Goal: Browse casually: Explore the website without a specific task or goal

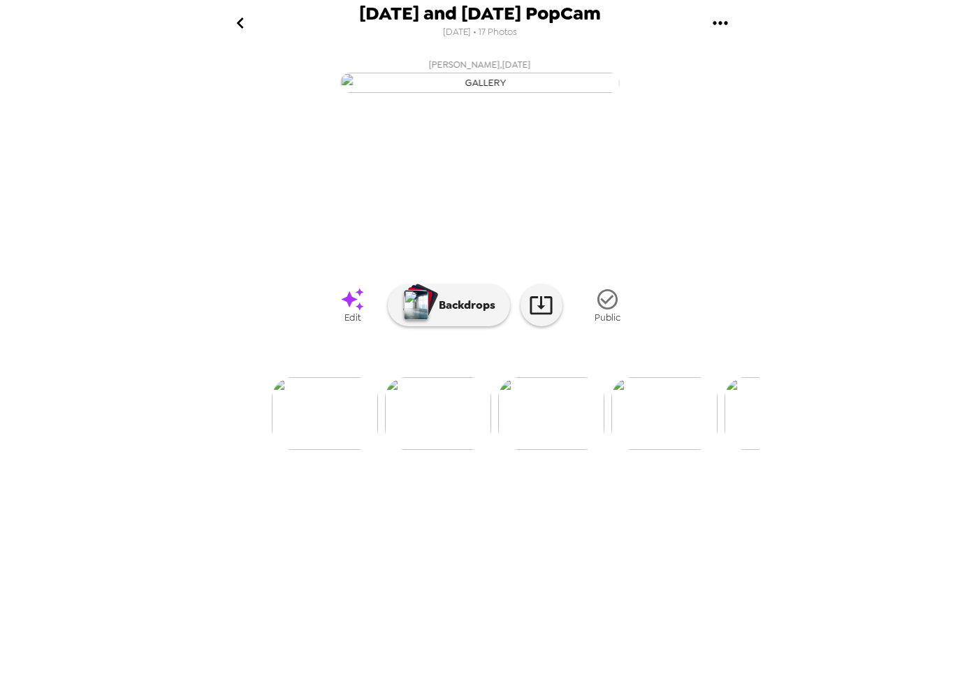
scroll to position [0, 337]
click at [295, 450] on img at bounding box center [254, 413] width 106 height 73
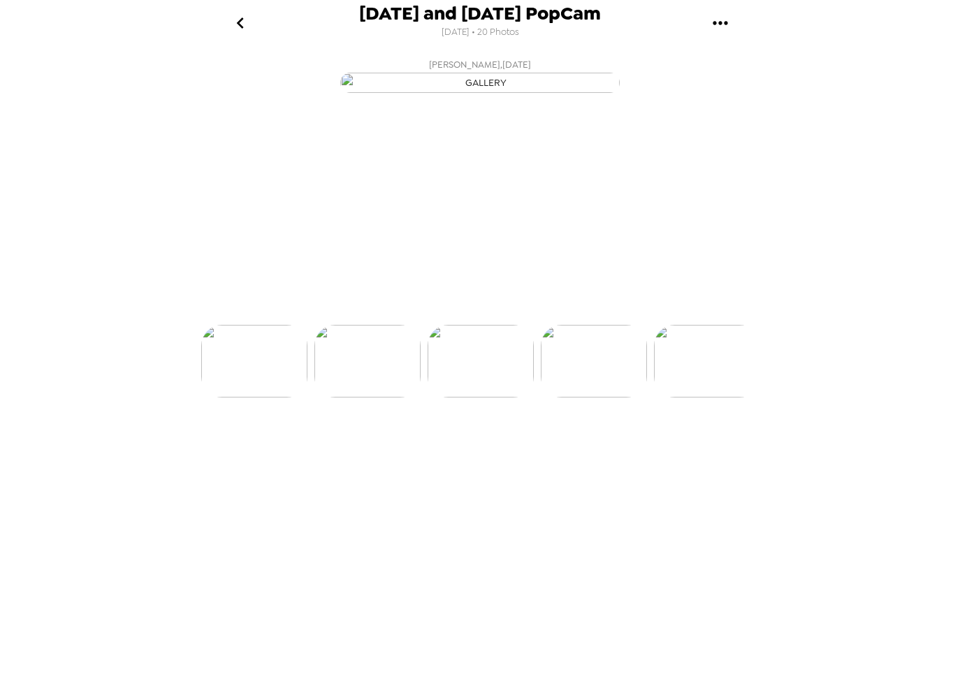
scroll to position [0, 451]
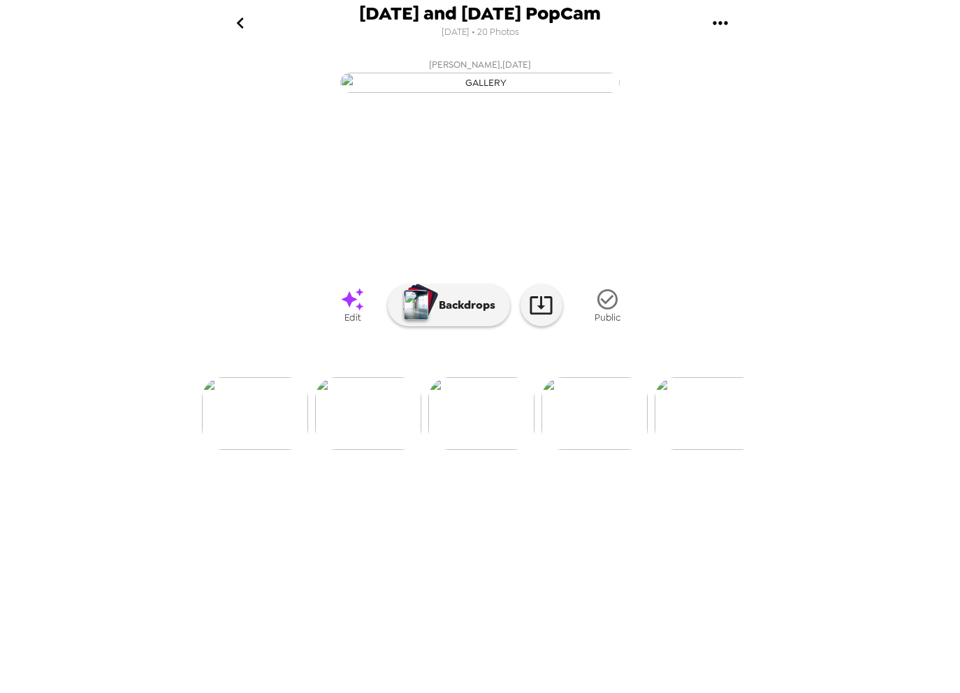
click at [568, 450] on img at bounding box center [594, 413] width 106 height 73
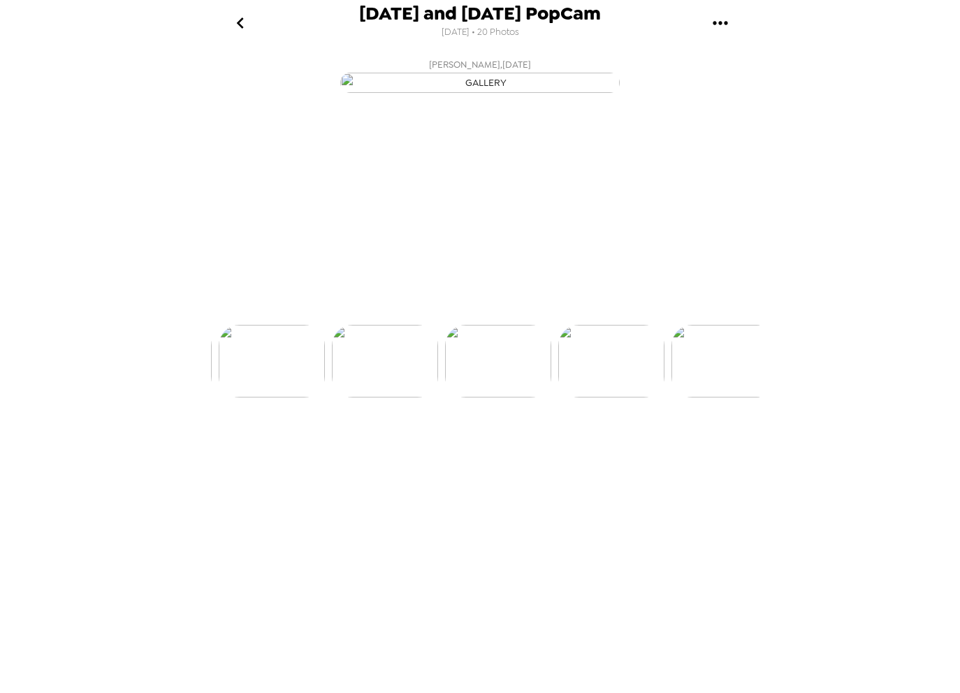
scroll to position [0, 565]
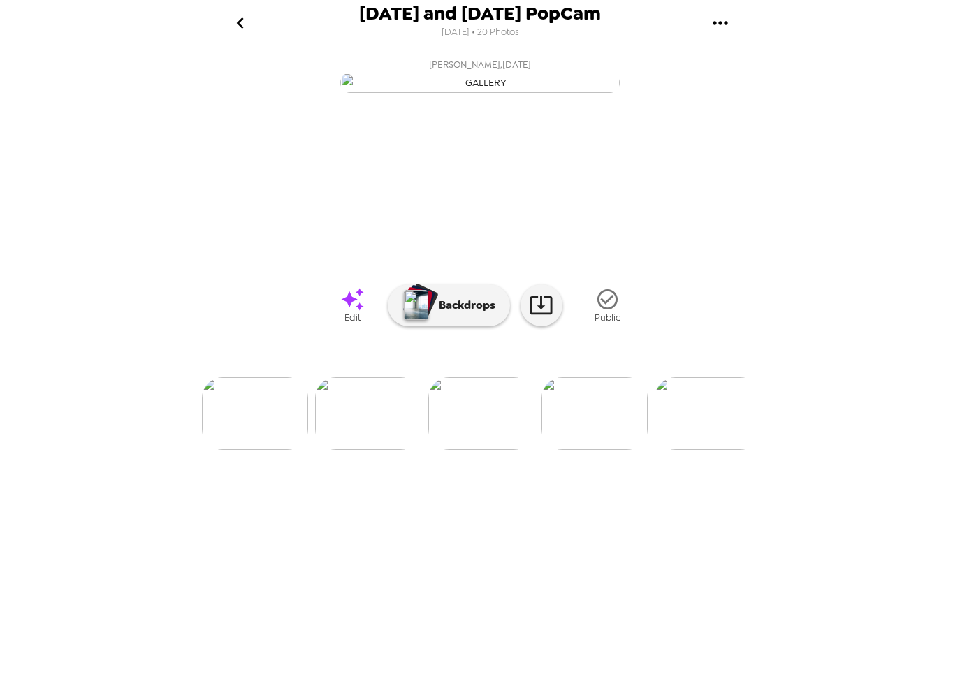
click at [267, 450] on img at bounding box center [255, 413] width 106 height 73
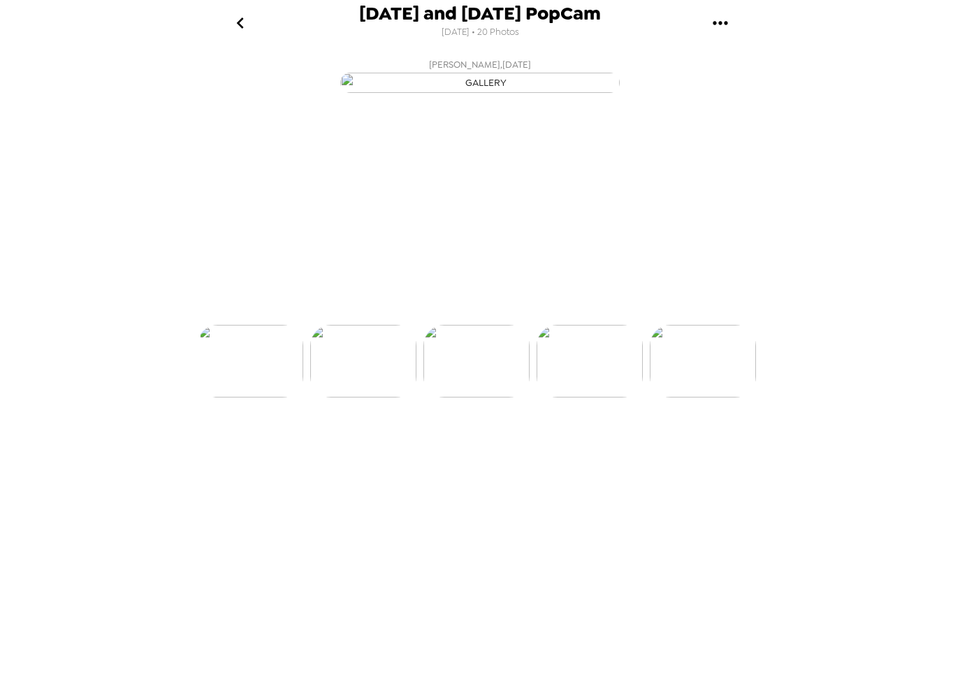
scroll to position [0, 339]
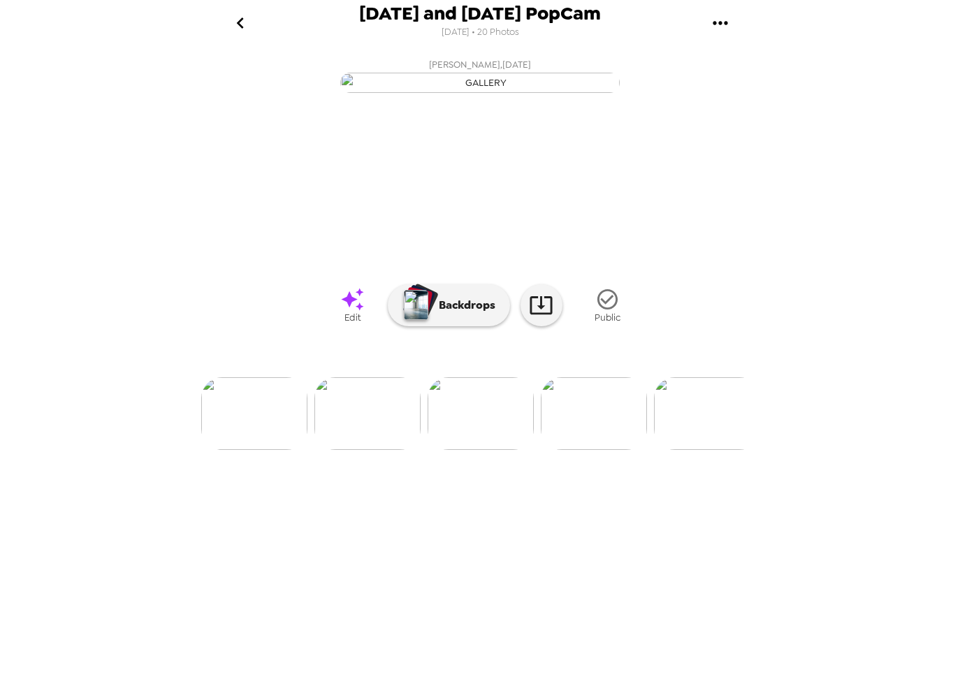
click at [597, 450] on img at bounding box center [594, 413] width 106 height 73
click at [263, 450] on img at bounding box center [237, 413] width 106 height 73
click at [606, 450] on img at bounding box center [594, 413] width 106 height 73
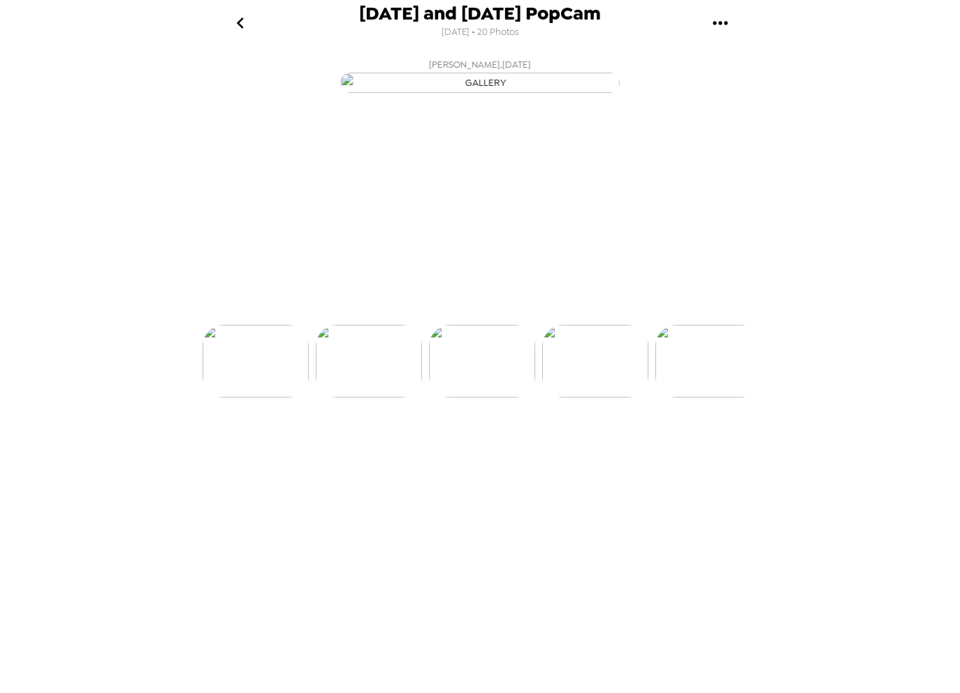
scroll to position [0, 451]
